Goal: Task Accomplishment & Management: Use online tool/utility

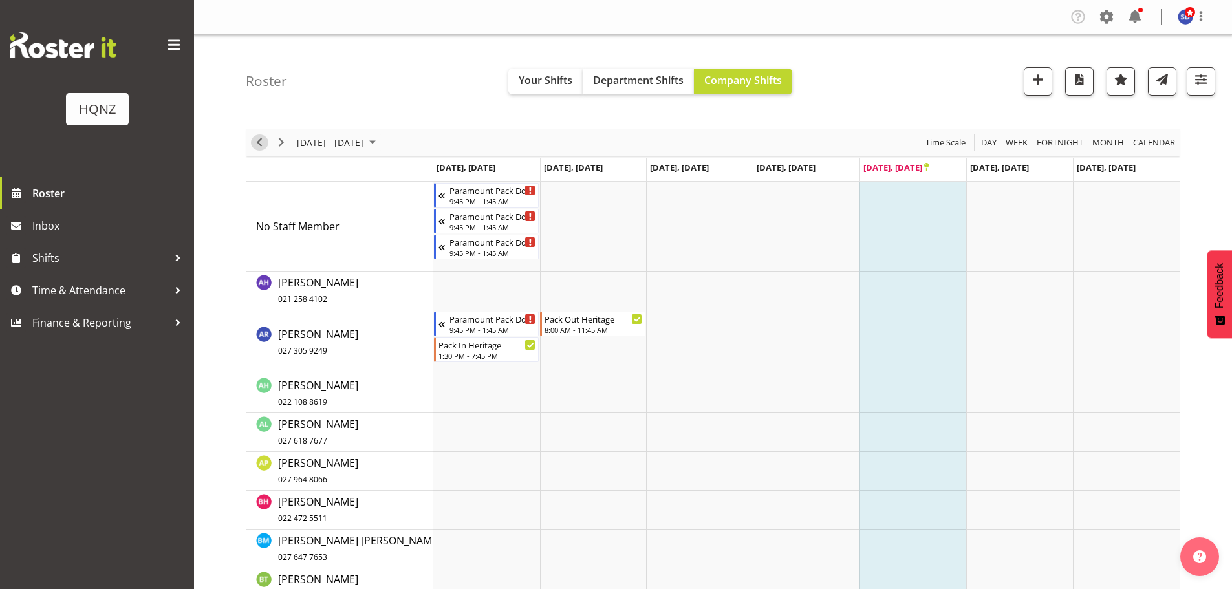
click at [261, 138] on span "Previous" at bounding box center [259, 142] width 16 height 16
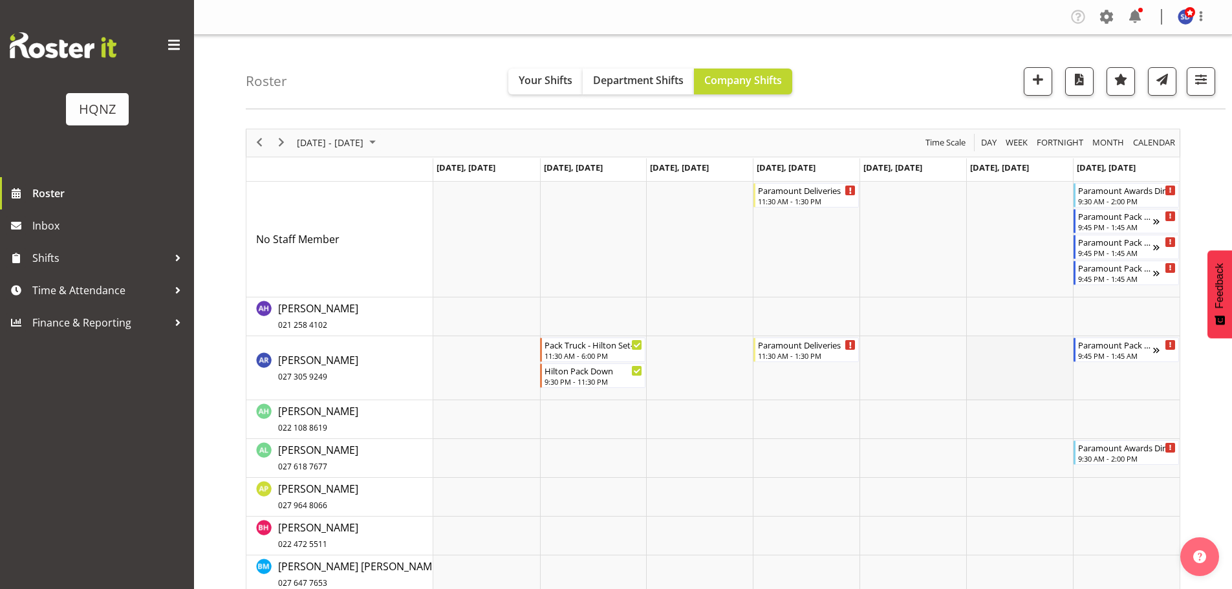
click at [995, 357] on td "Timeline Week of September 15, 2025" at bounding box center [1019, 368] width 107 height 64
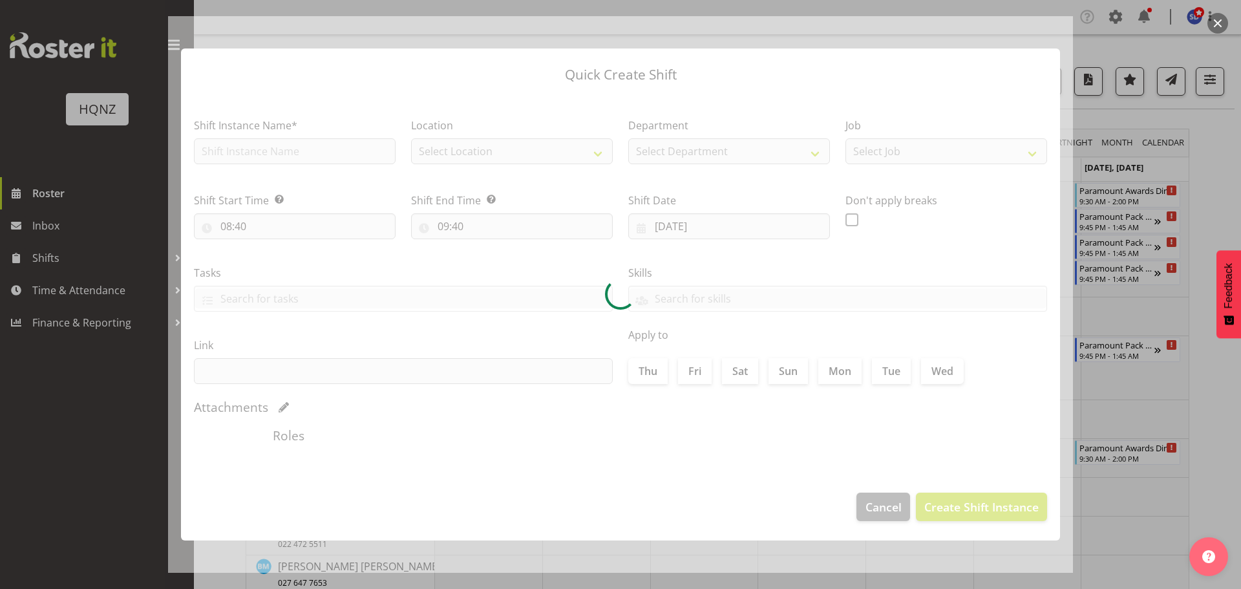
type input "[DATE]"
checkbox input "true"
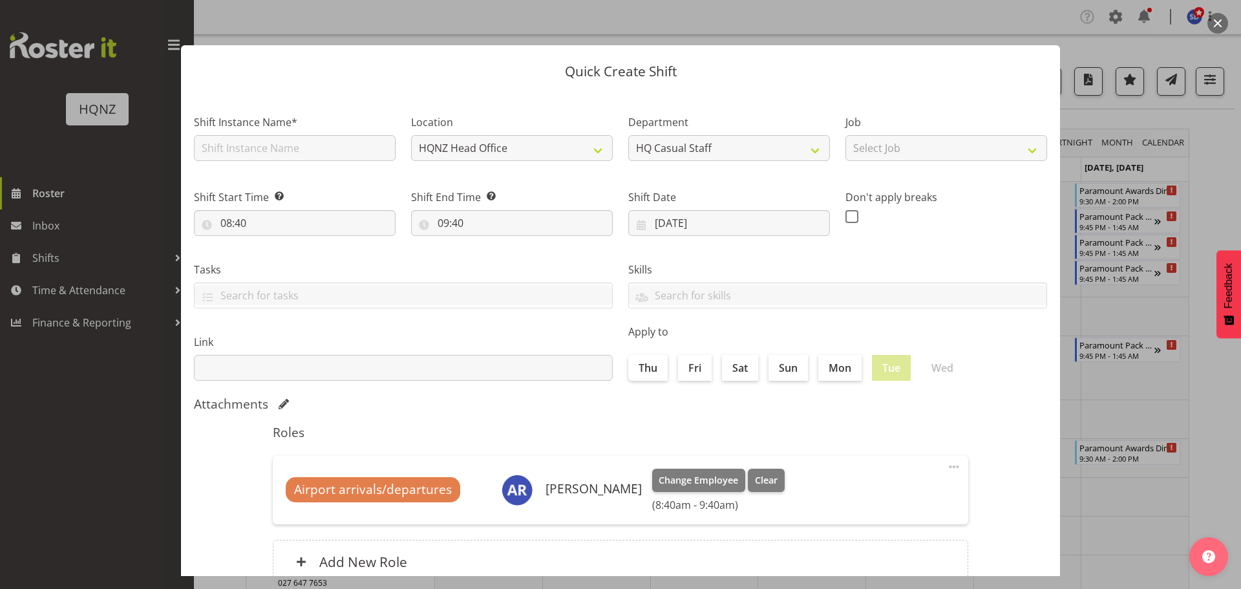
click at [1201, 394] on div at bounding box center [620, 294] width 1241 height 589
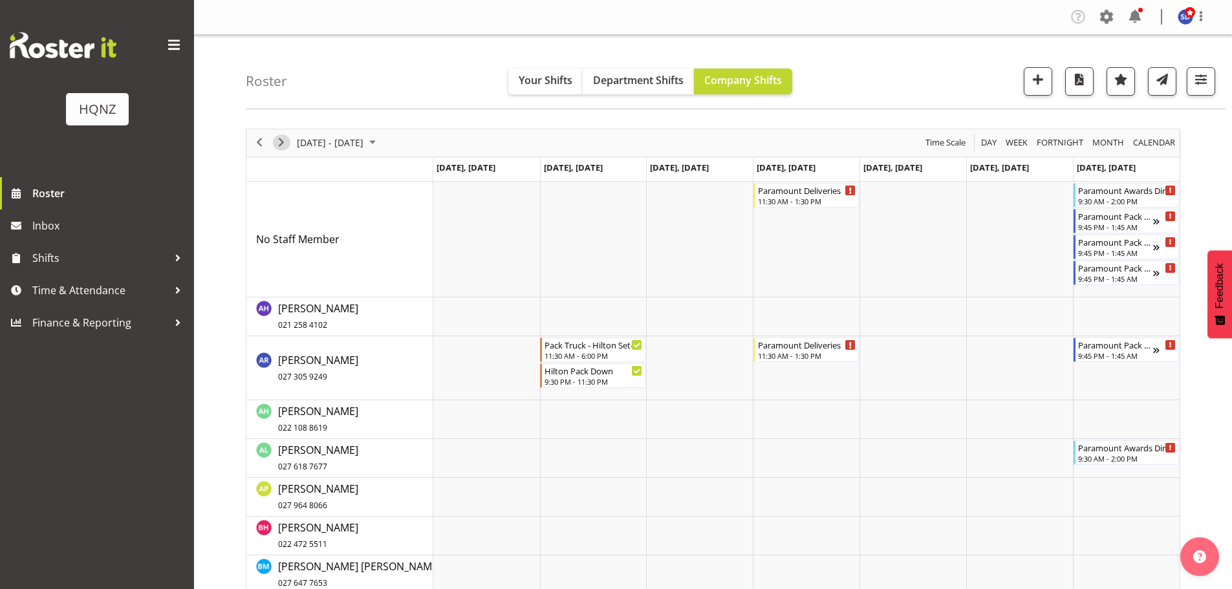
click at [279, 144] on span "Next" at bounding box center [281, 142] width 16 height 16
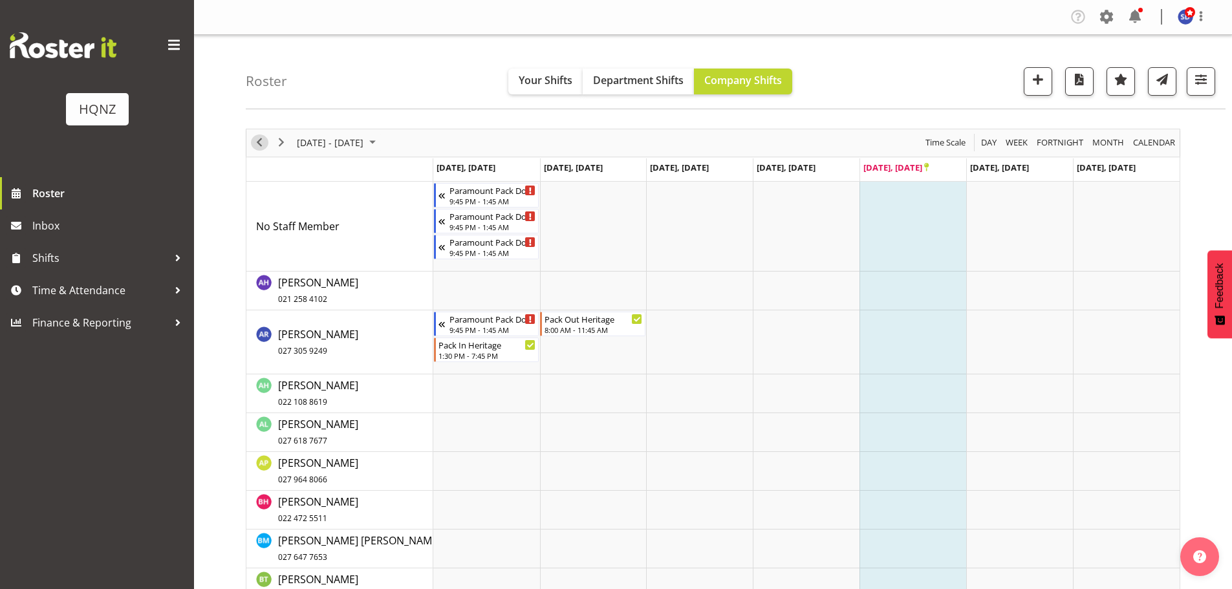
click at [264, 144] on span "Previous" at bounding box center [259, 142] width 16 height 16
